Goal: Navigation & Orientation: Find specific page/section

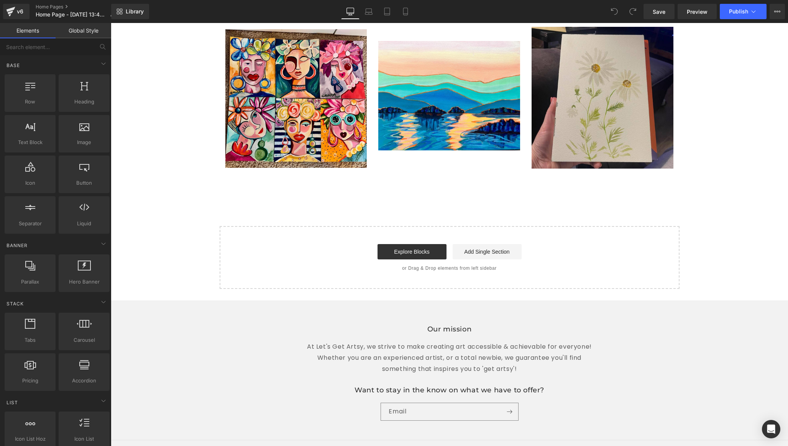
scroll to position [1722, 0]
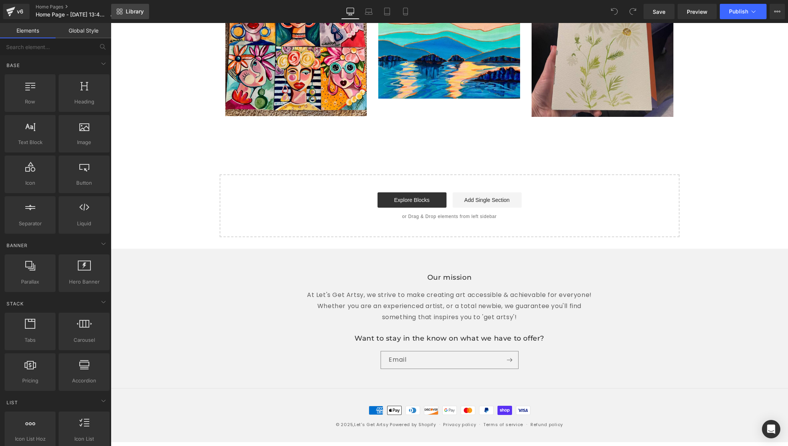
click at [133, 15] on link "Library" at bounding box center [130, 11] width 38 height 15
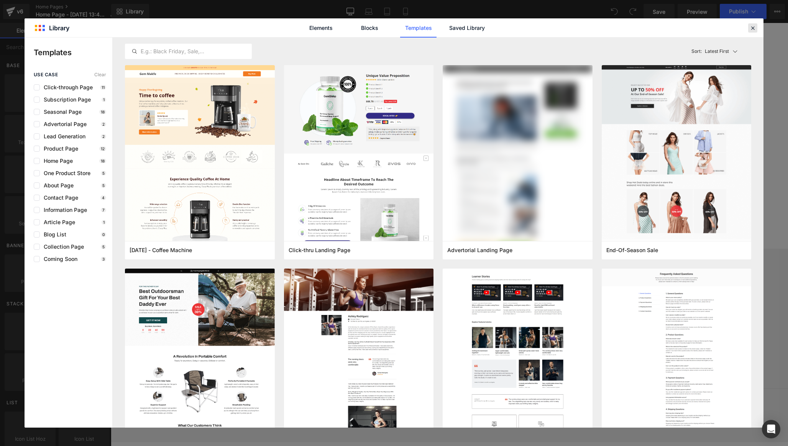
click at [753, 27] on icon at bounding box center [752, 28] width 7 height 7
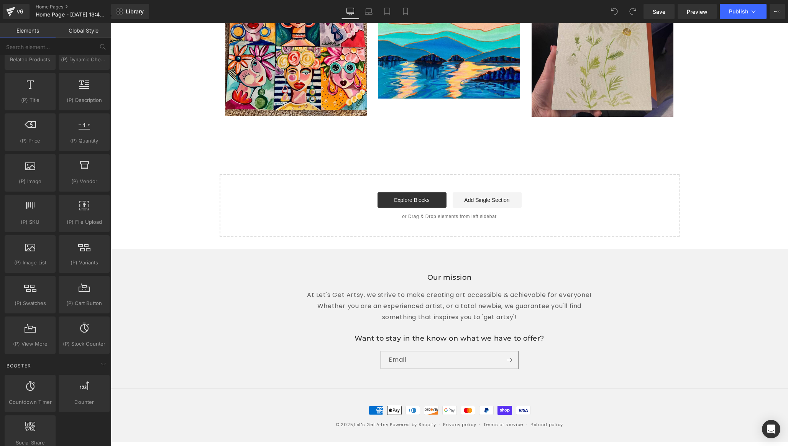
scroll to position [0, 0]
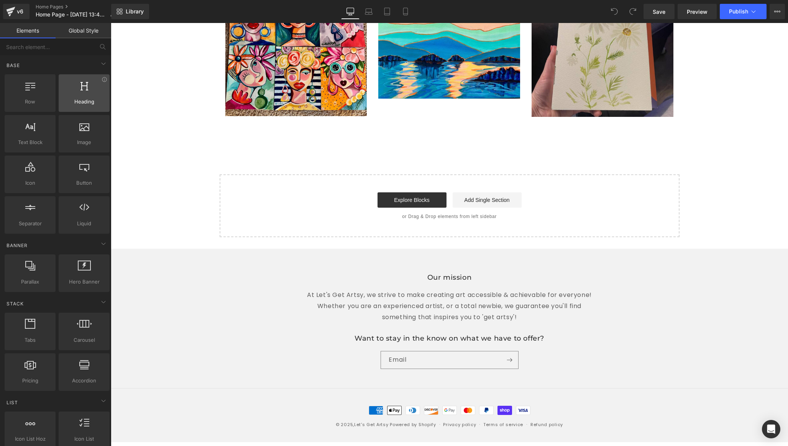
click at [81, 98] on span "Heading" at bounding box center [84, 102] width 46 height 8
click at [74, 270] on div at bounding box center [84, 268] width 46 height 17
click at [102, 262] on icon at bounding box center [105, 259] width 6 height 6
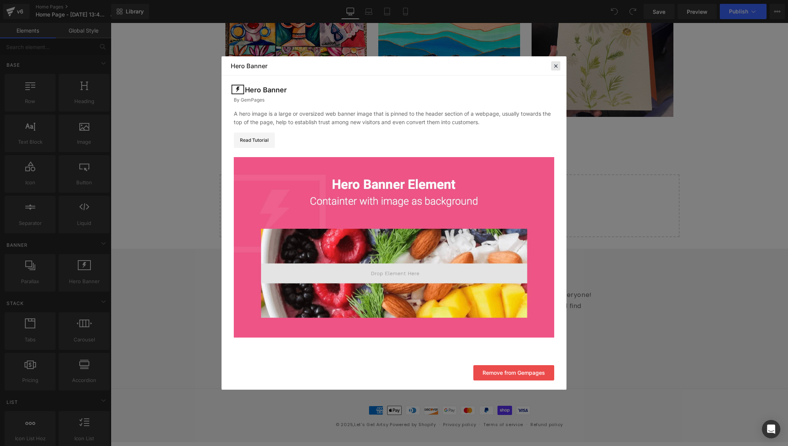
click at [558, 66] on icon at bounding box center [555, 65] width 7 height 7
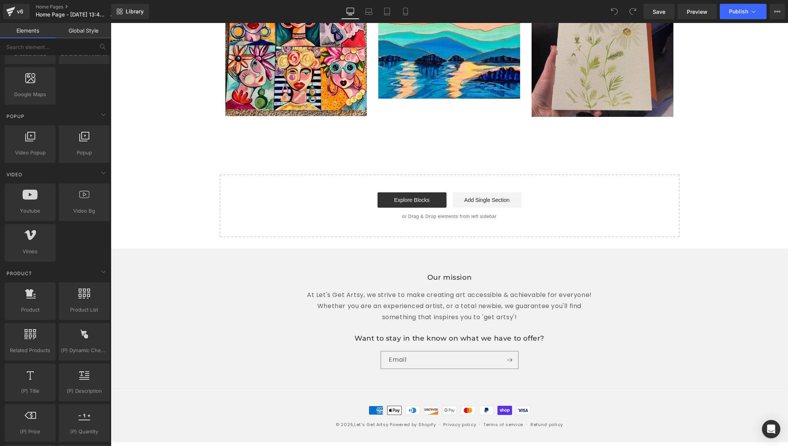
scroll to position [0, 0]
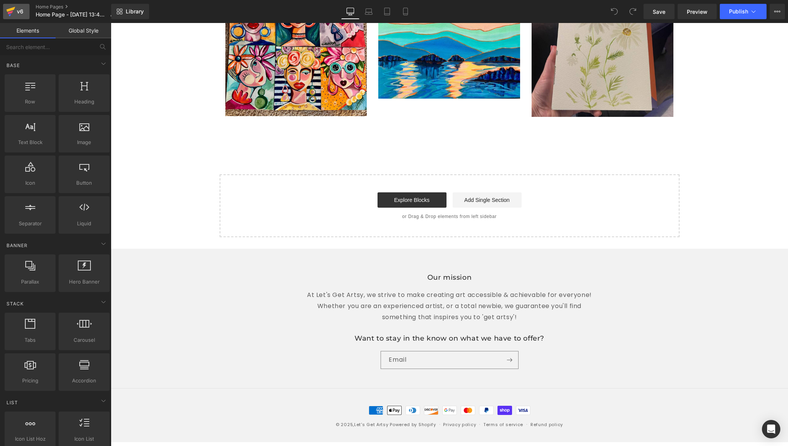
click at [15, 14] on div "v6" at bounding box center [20, 12] width 10 height 10
